Goal: Find specific page/section: Locate a particular part of the current website

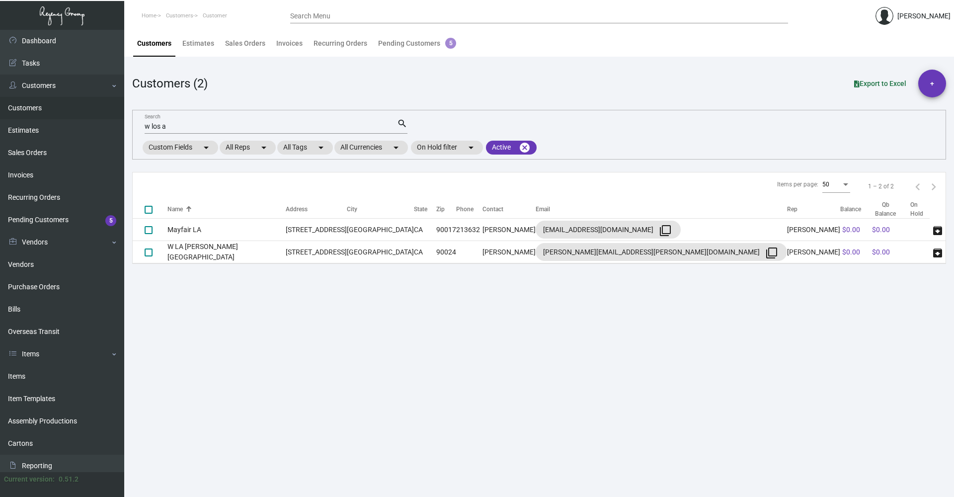
click at [173, 124] on input "w los a" at bounding box center [271, 127] width 252 height 8
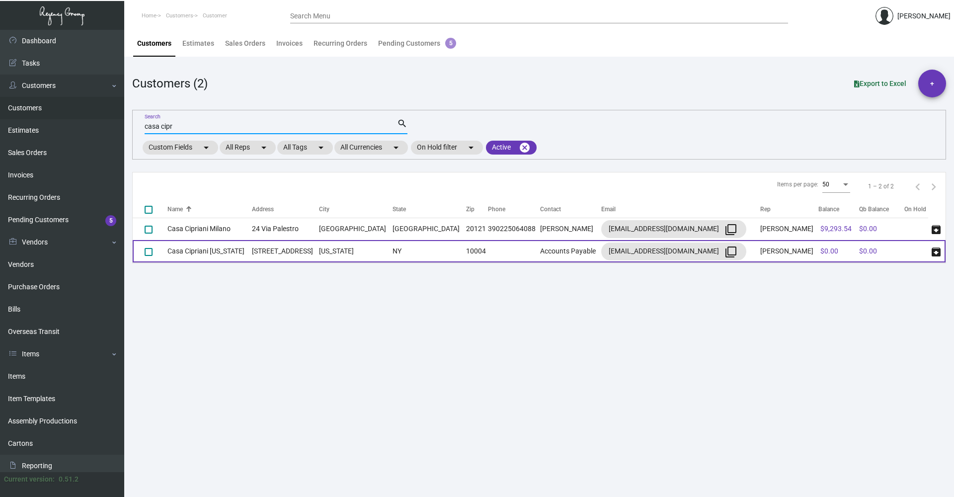
type input "casa cipr"
click at [265, 249] on td "[STREET_ADDRESS]" at bounding box center [285, 251] width 67 height 22
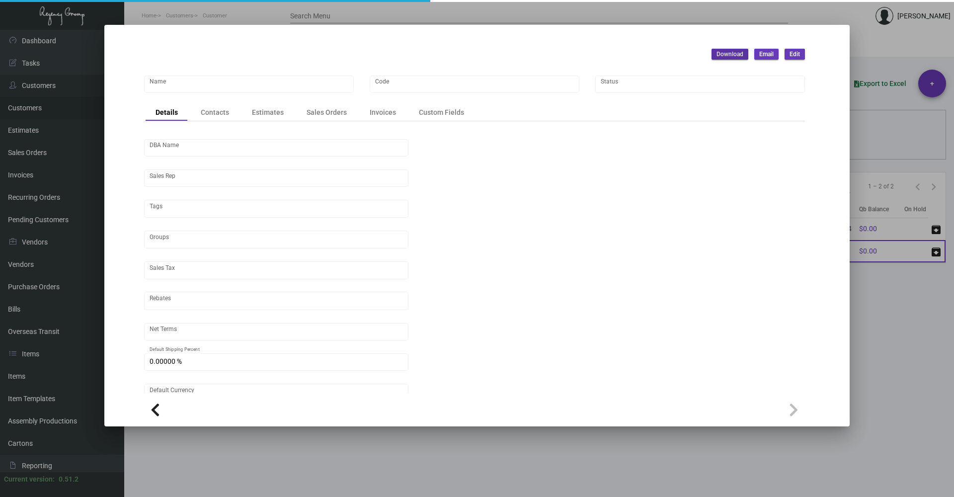
type input "Casa Cipriani [US_STATE]"
type input "CACI"
type input "[PERSON_NAME]"
type input "[GEOGRAPHIC_DATA]-[GEOGRAPHIC_DATA] ([US_STATE][GEOGRAPHIC_DATA])"
type input "Net 30"
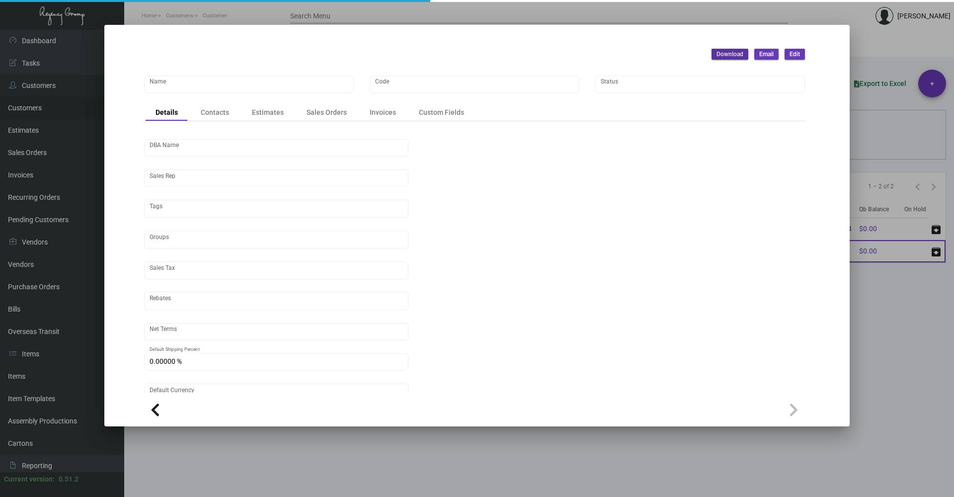
type input "United States Dollar $"
type input "$ 0.00"
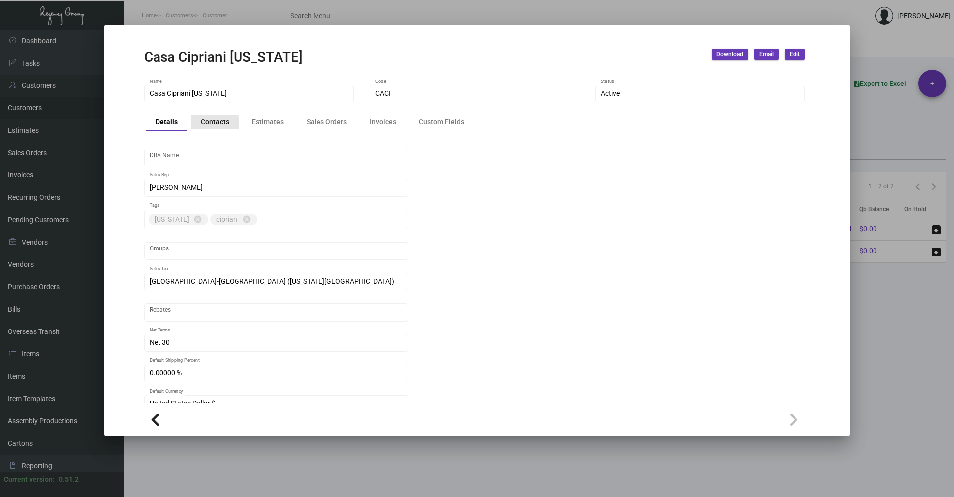
click at [211, 123] on div "Contacts" at bounding box center [215, 122] width 28 height 10
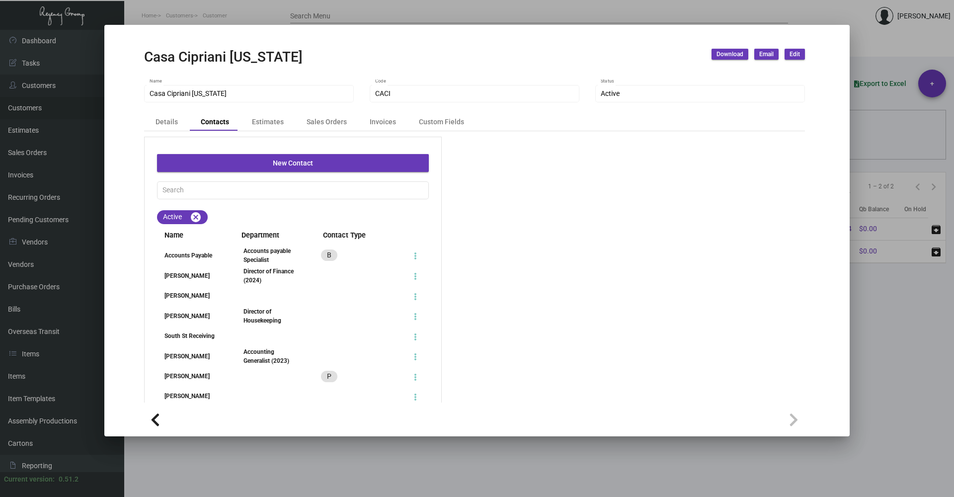
click at [261, 354] on div "Accounting Generalist (2023)" at bounding box center [269, 356] width 53 height 18
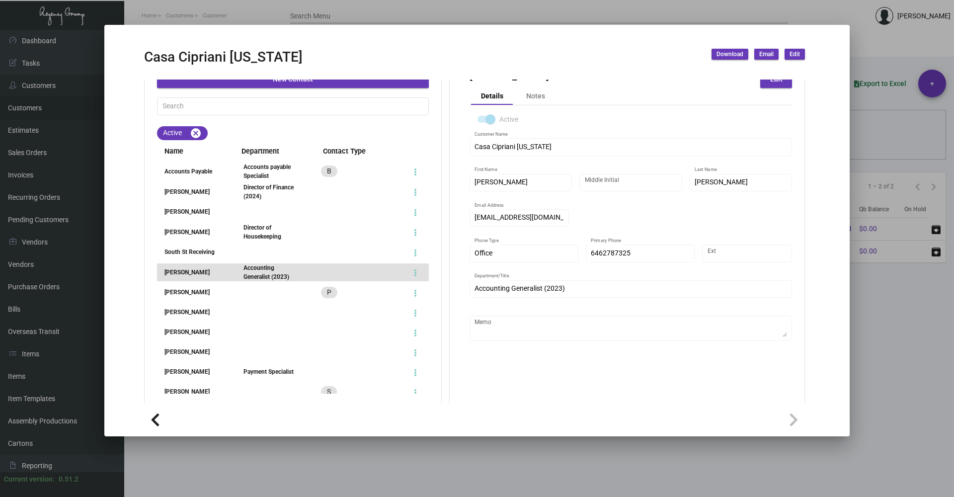
scroll to position [92, 0]
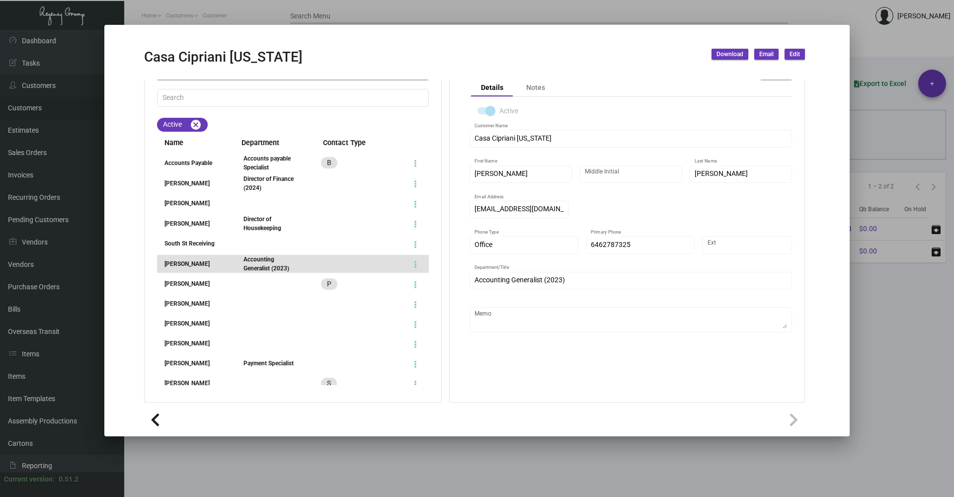
click at [872, 416] on div at bounding box center [477, 248] width 954 height 497
